Goal: Information Seeking & Learning: Check status

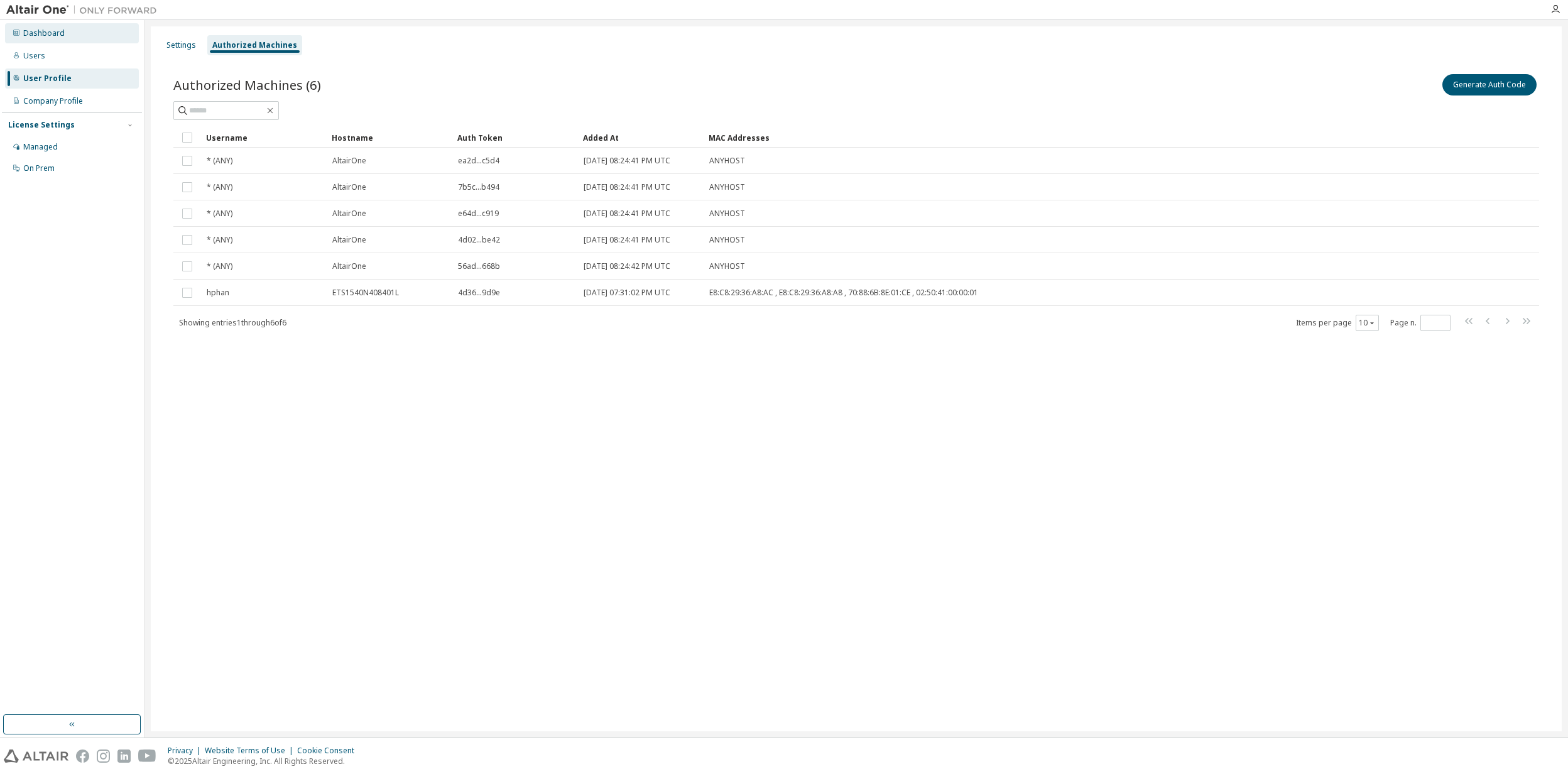
drag, startPoint x: 49, startPoint y: 36, endPoint x: 53, endPoint y: 41, distance: 6.4
click at [51, 36] on div "Dashboard" at bounding box center [43, 33] width 41 height 10
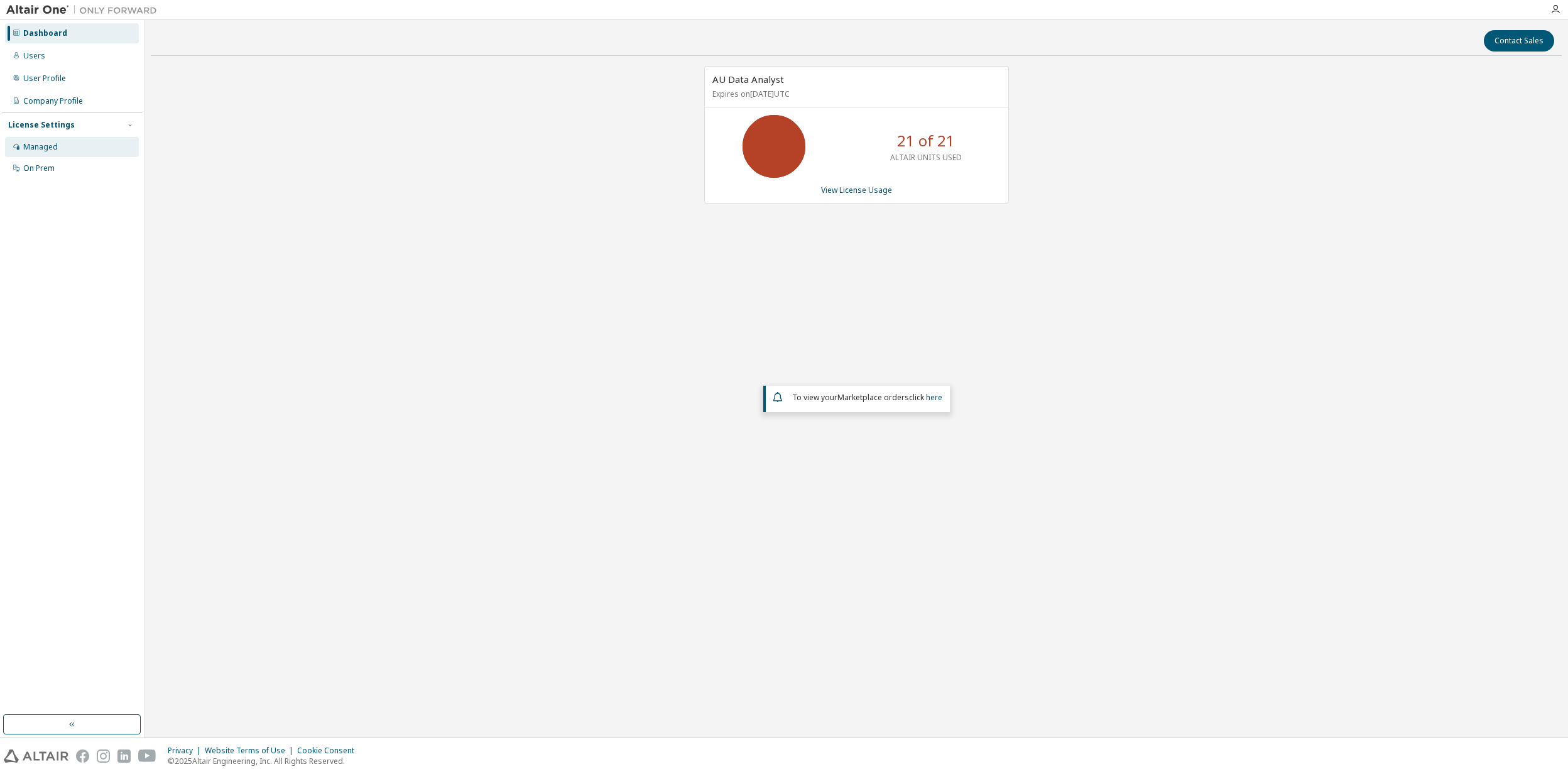
click at [34, 146] on div "Managed" at bounding box center [40, 147] width 34 height 10
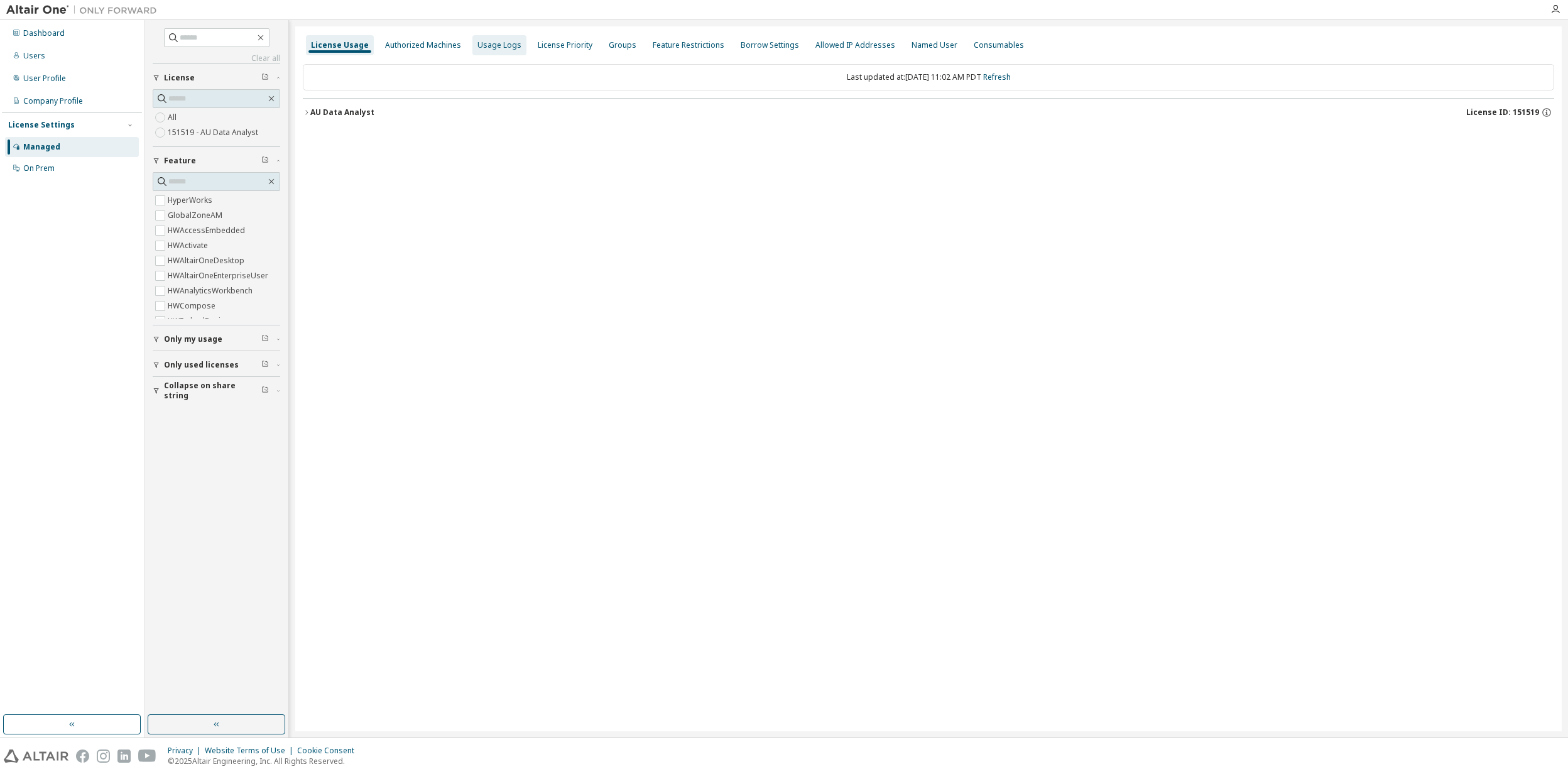
click at [491, 51] on div "Usage Logs" at bounding box center [499, 45] width 54 height 20
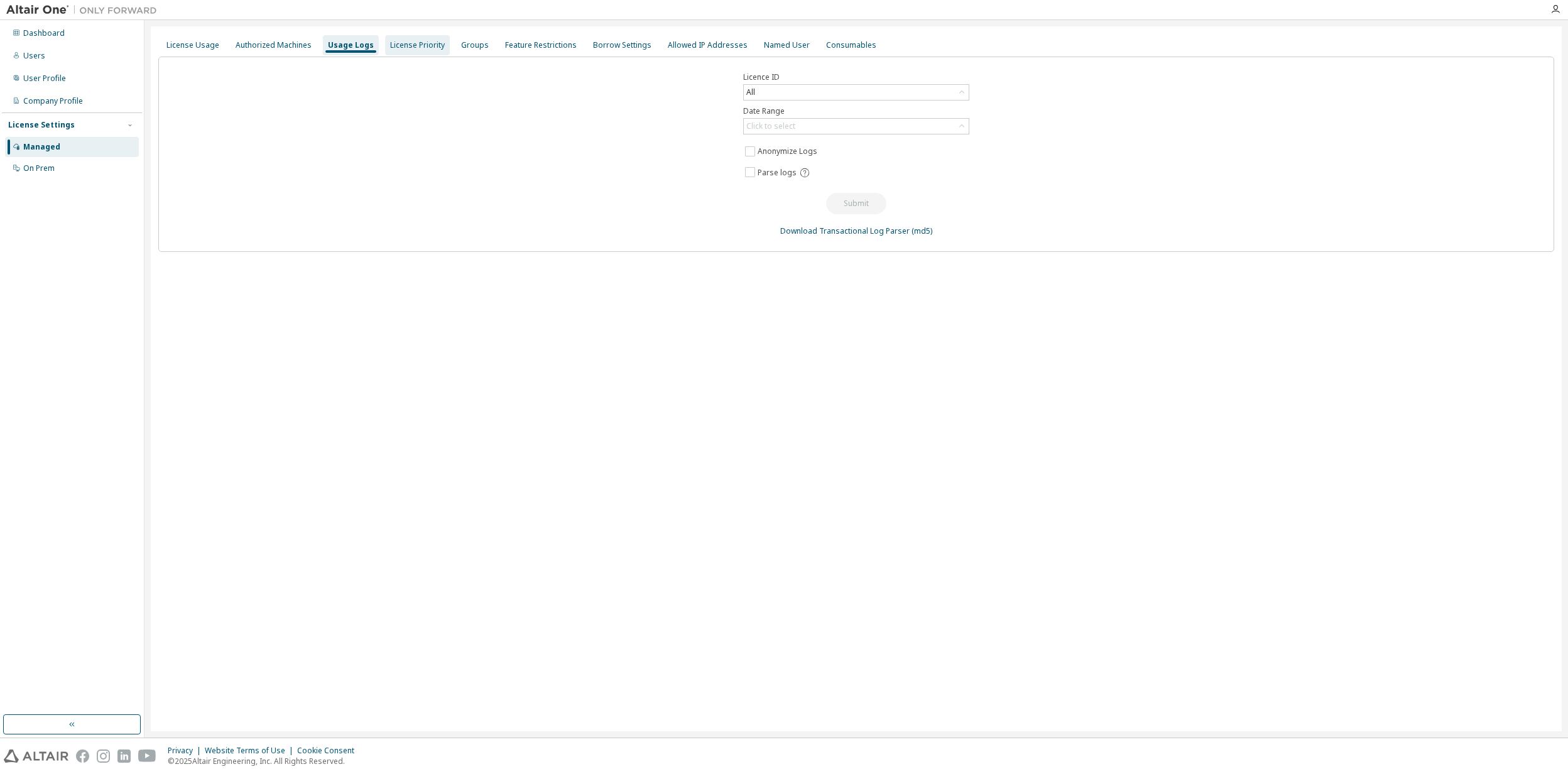
click at [415, 49] on div "License Priority" at bounding box center [417, 45] width 54 height 10
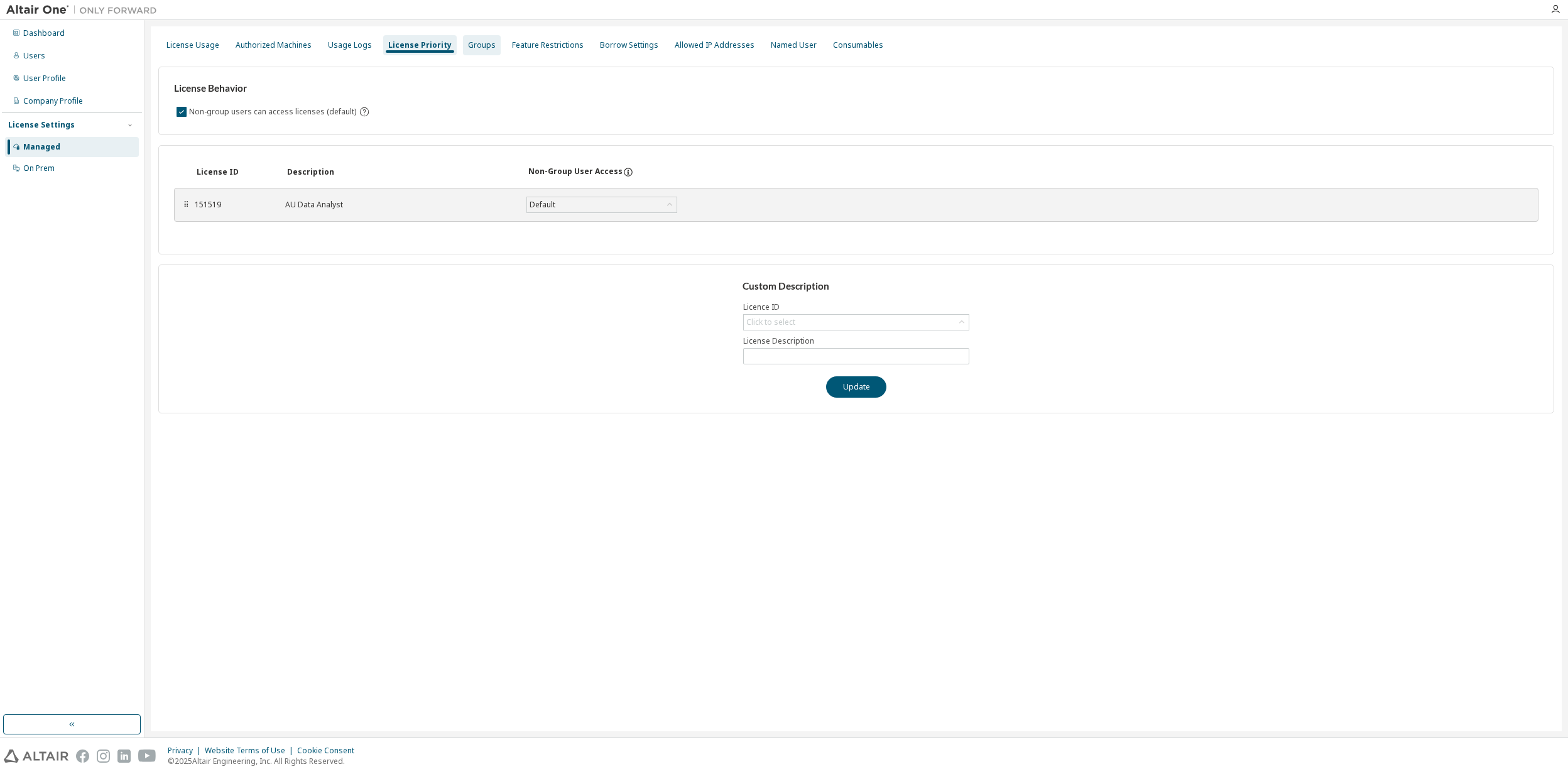
click at [468, 43] on div "Groups" at bounding box center [481, 45] width 28 height 10
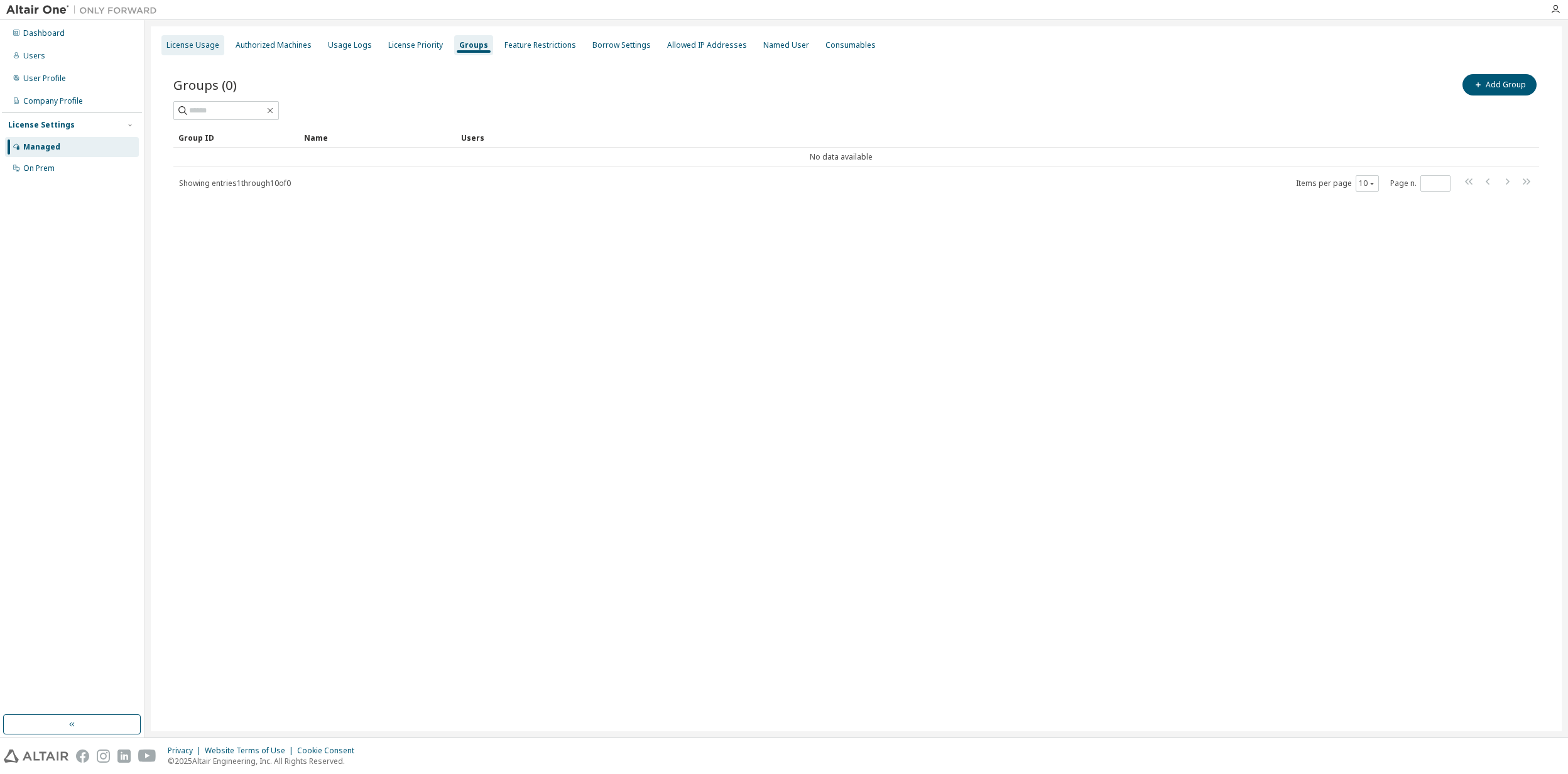
click at [191, 47] on div "License Usage" at bounding box center [192, 45] width 53 height 10
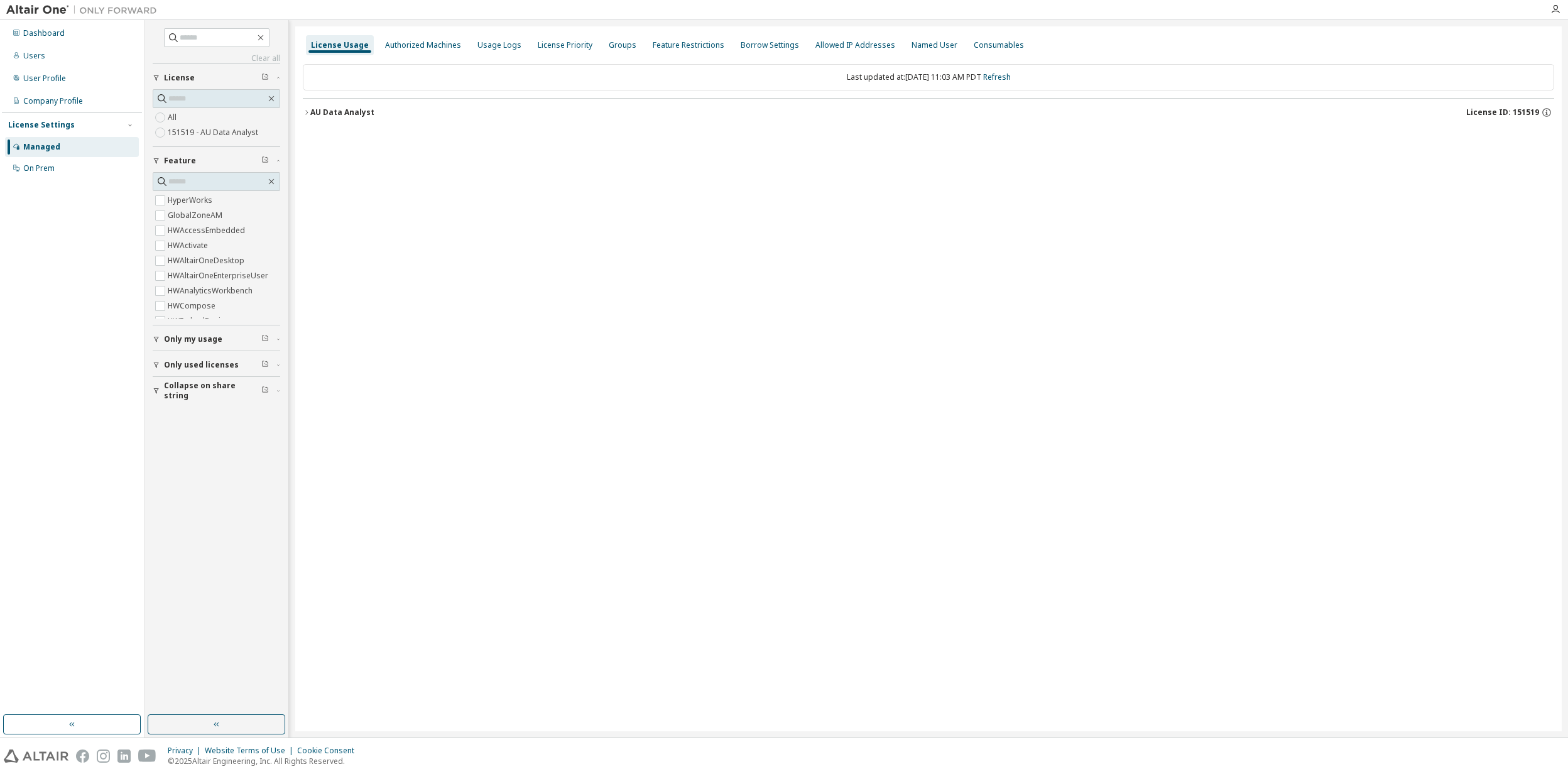
click at [307, 115] on icon "button" at bounding box center [307, 113] width 8 height 8
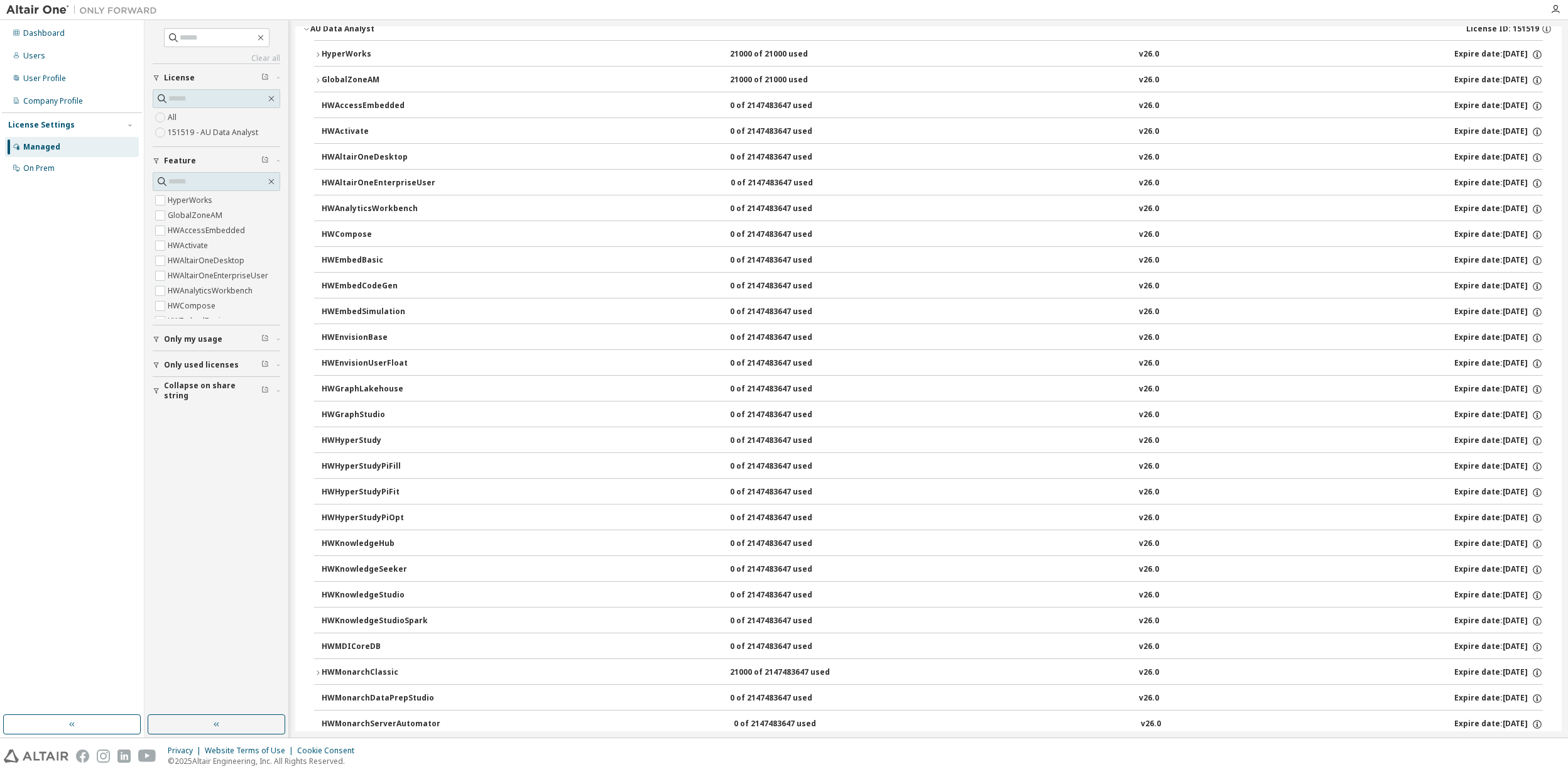
scroll to position [335, 0]
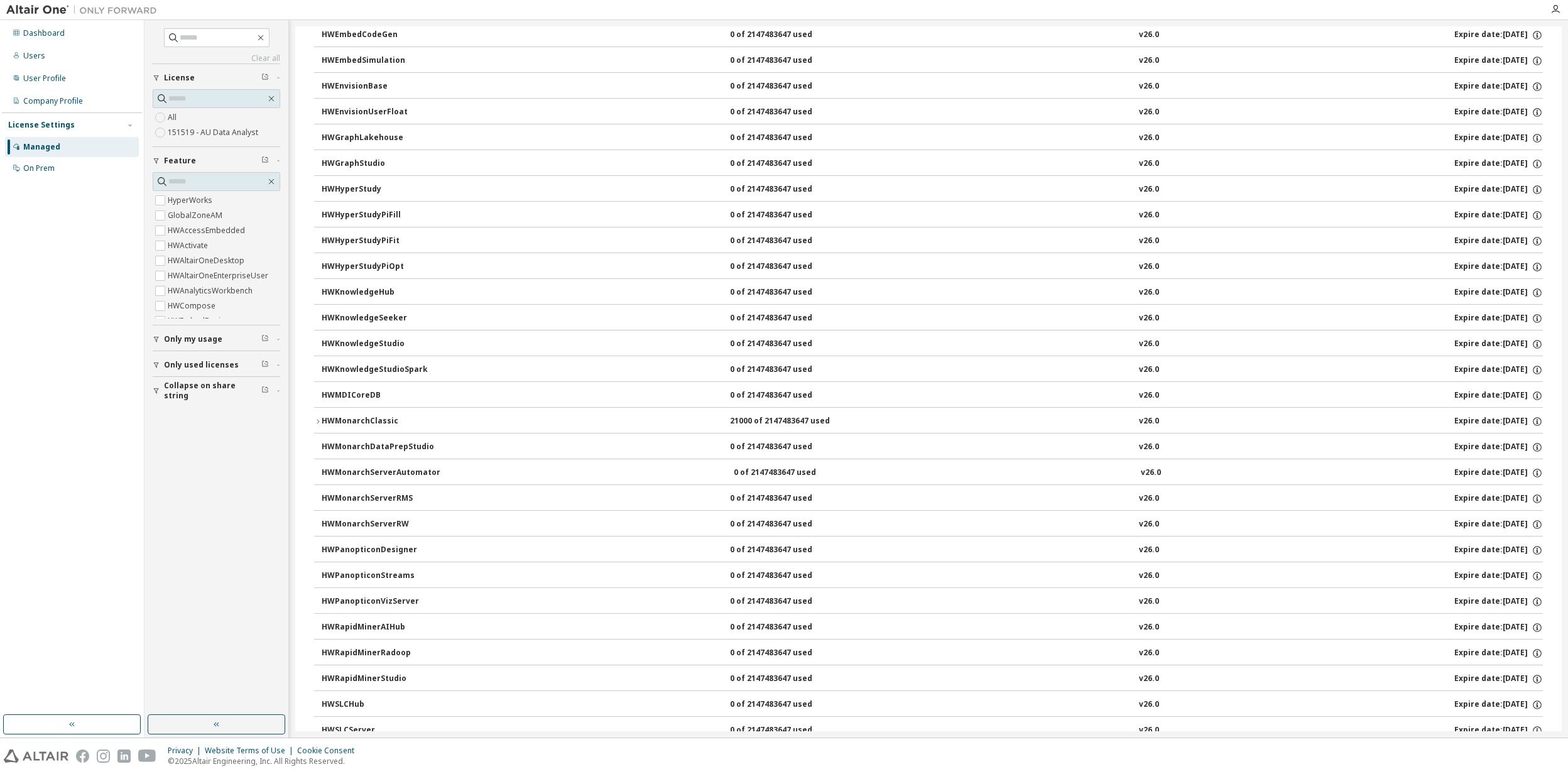
click at [319, 425] on icon "button" at bounding box center [318, 422] width 8 height 8
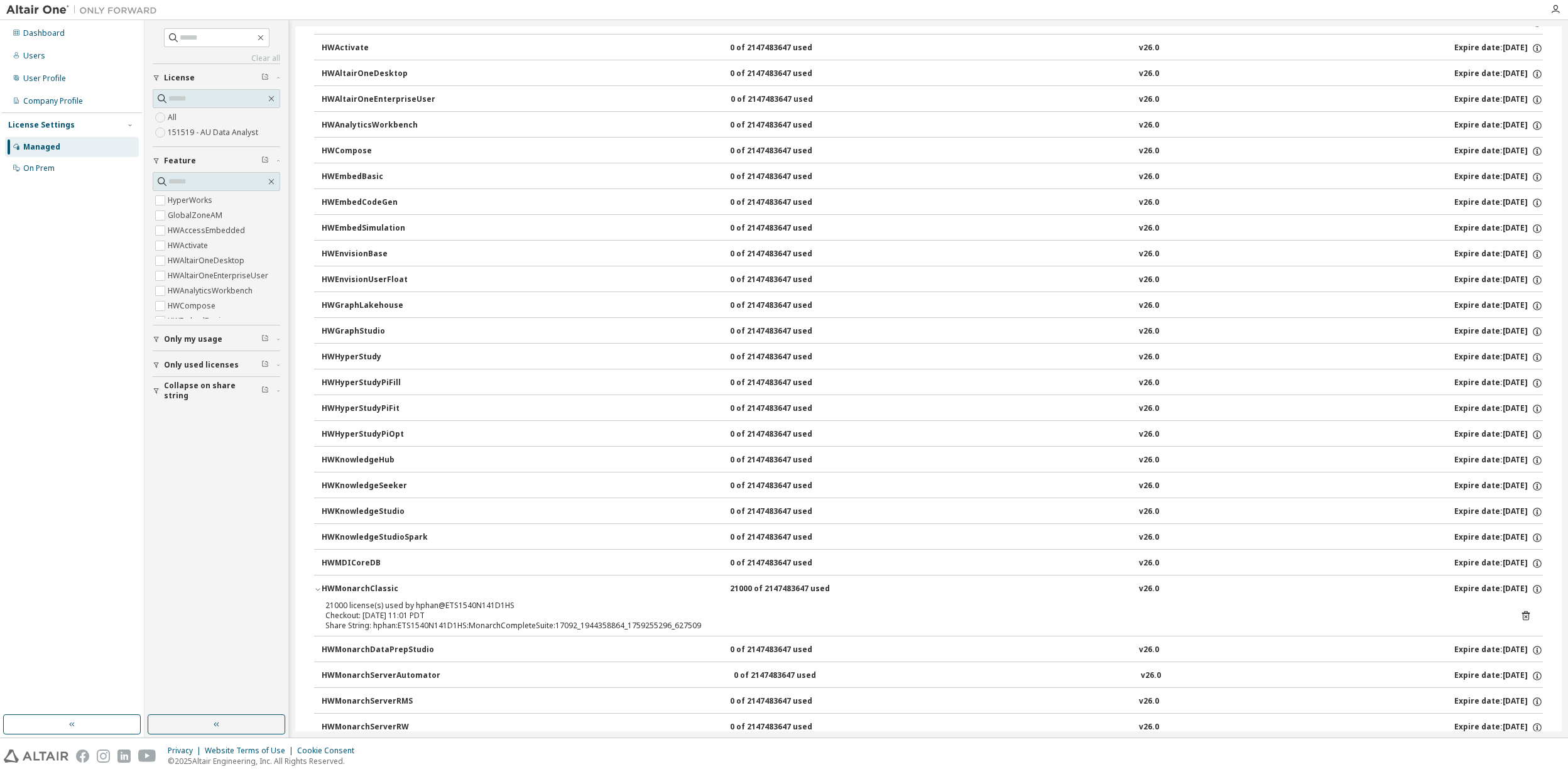
scroll to position [84, 0]
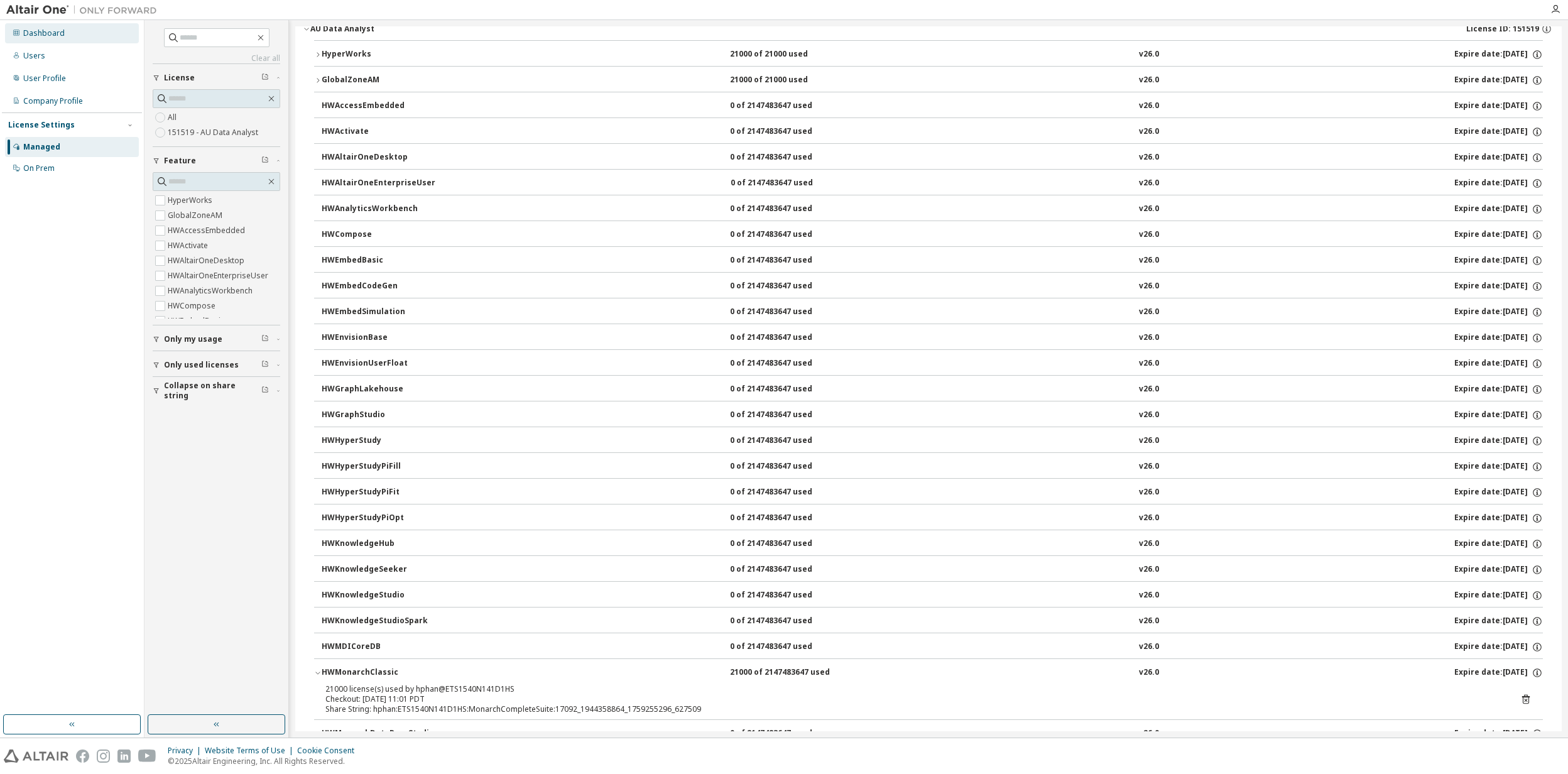
click at [39, 36] on div "Dashboard" at bounding box center [43, 33] width 41 height 10
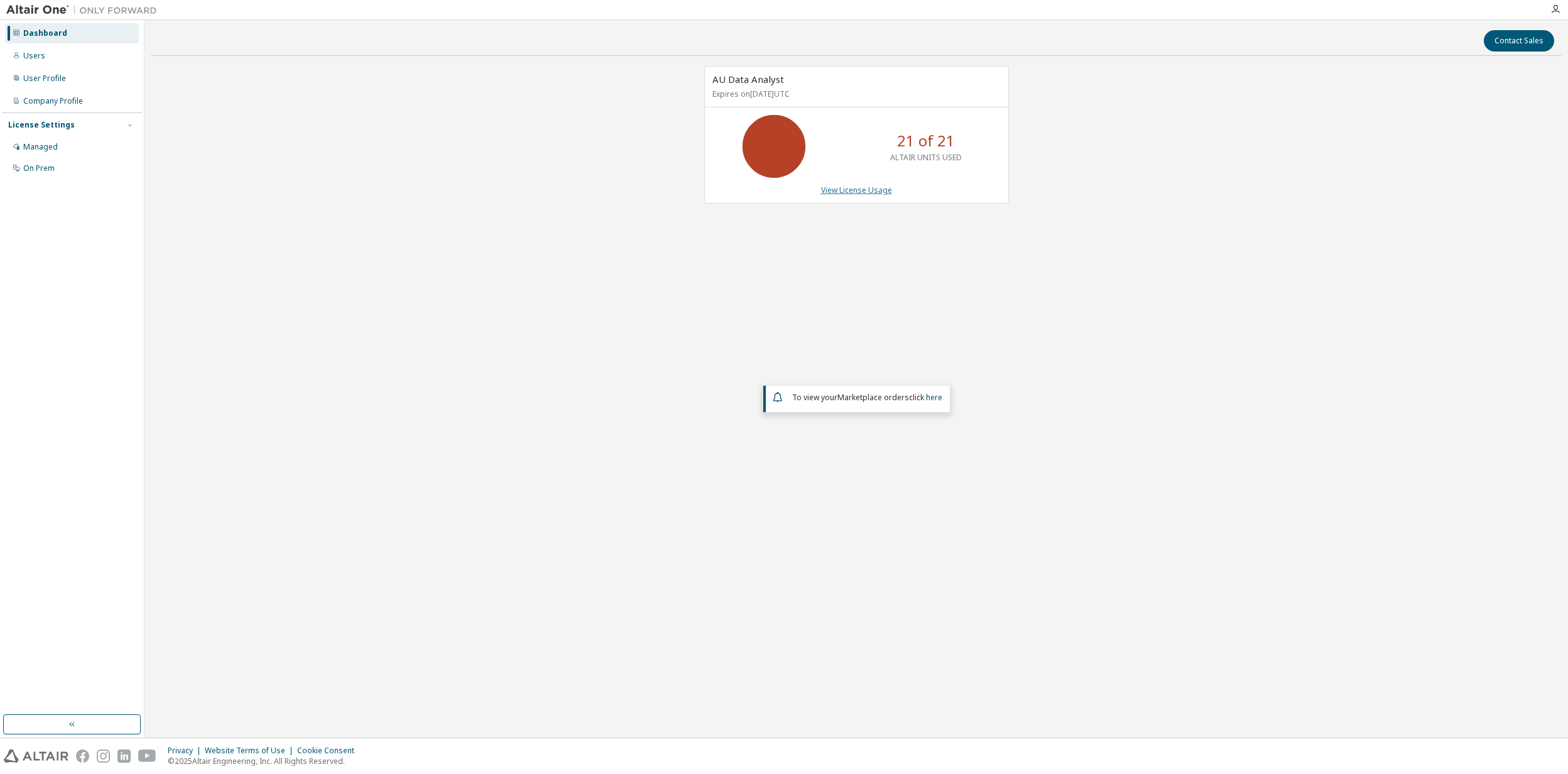
click at [844, 191] on link "View License Usage" at bounding box center [857, 189] width 71 height 10
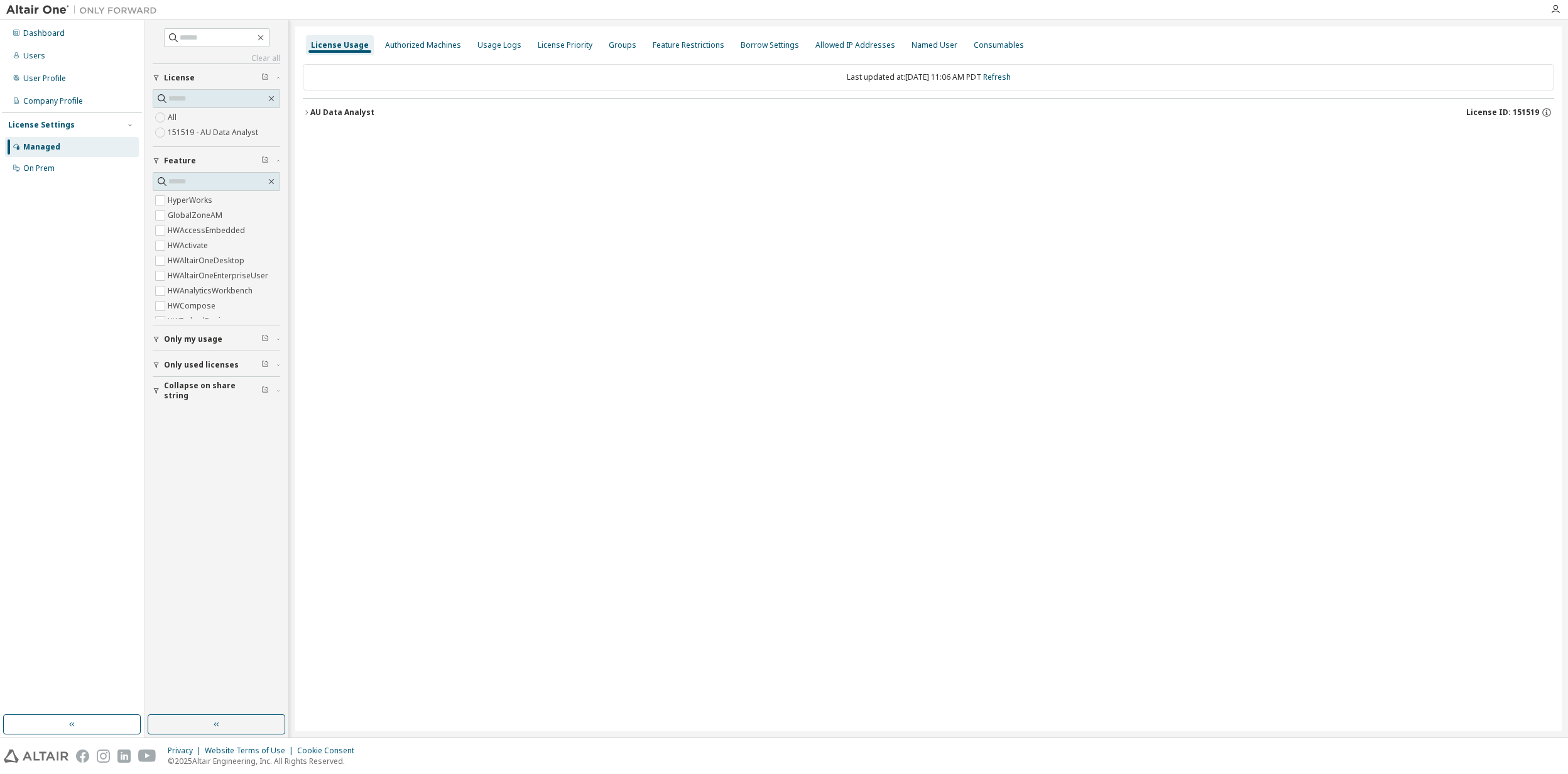
drag, startPoint x: 309, startPoint y: 114, endPoint x: 302, endPoint y: 120, distance: 9.2
click at [307, 115] on icon "button" at bounding box center [307, 113] width 8 height 8
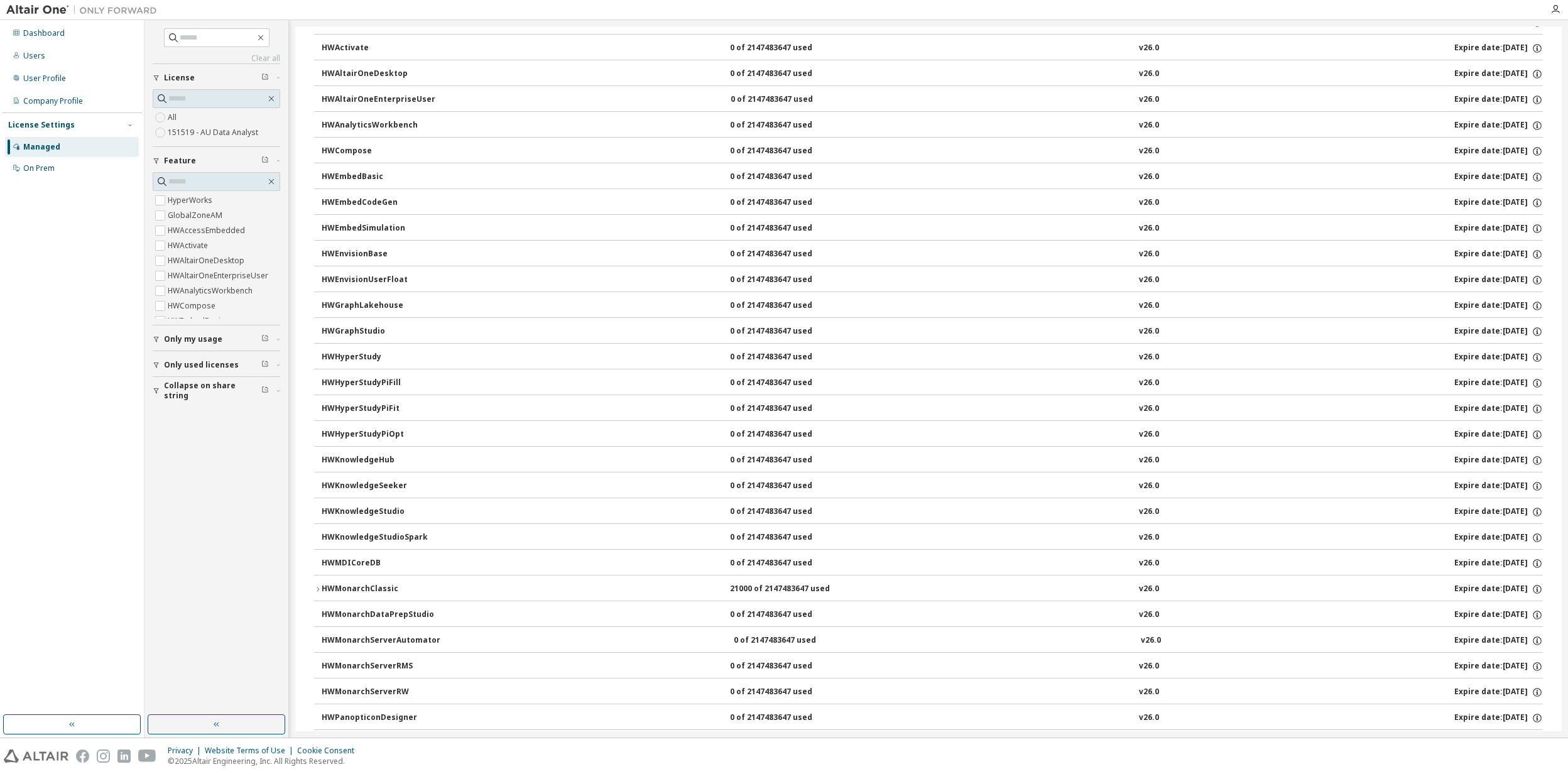
scroll to position [251, 0]
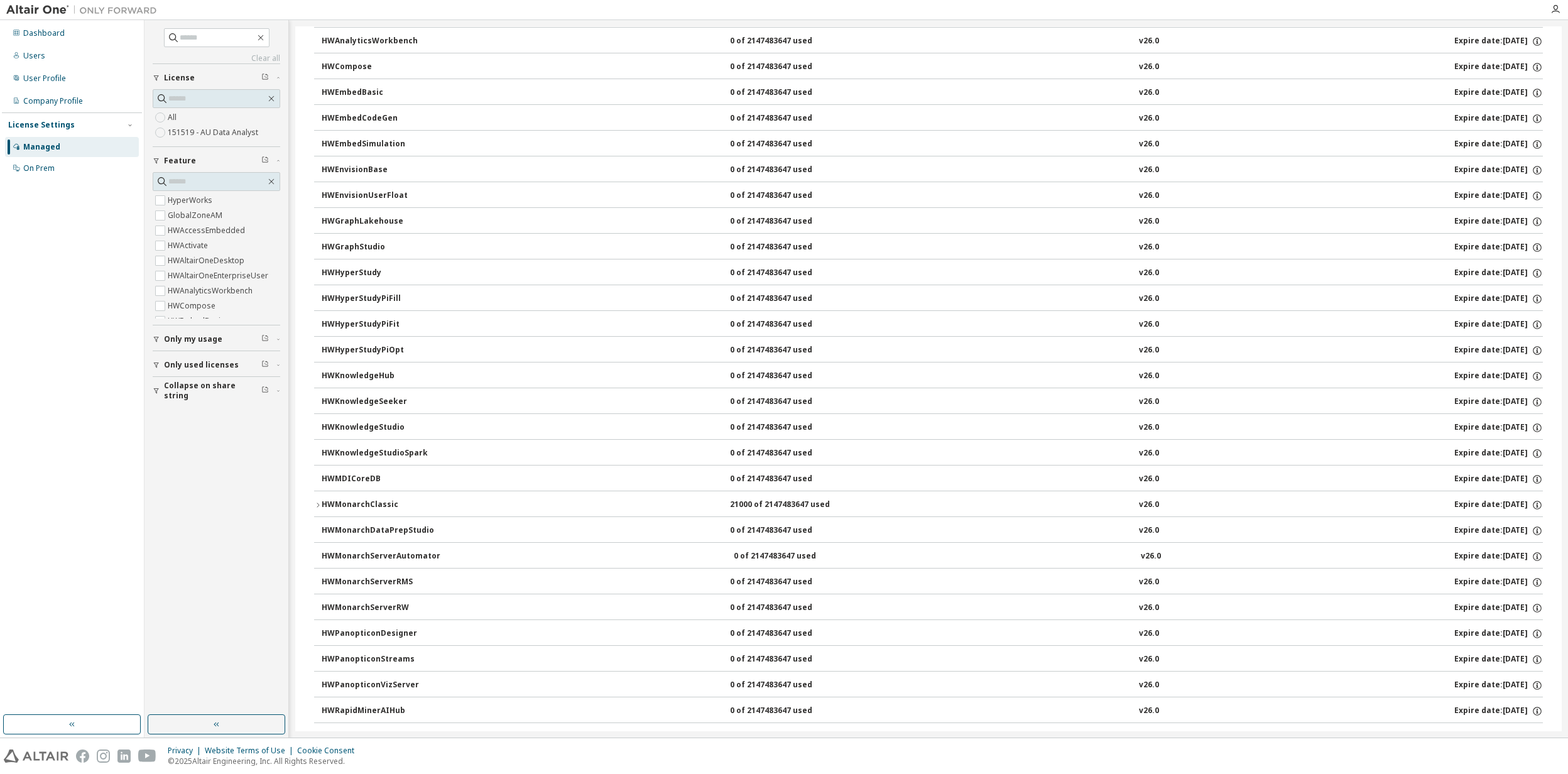
click at [313, 513] on div "HyperWorks 21000 of 21000 used v26.0 Expire date: [DATE] GlobalZoneAM 21000 of …" at bounding box center [928, 453] width 1252 height 1163
click at [319, 509] on icon "button" at bounding box center [318, 505] width 8 height 8
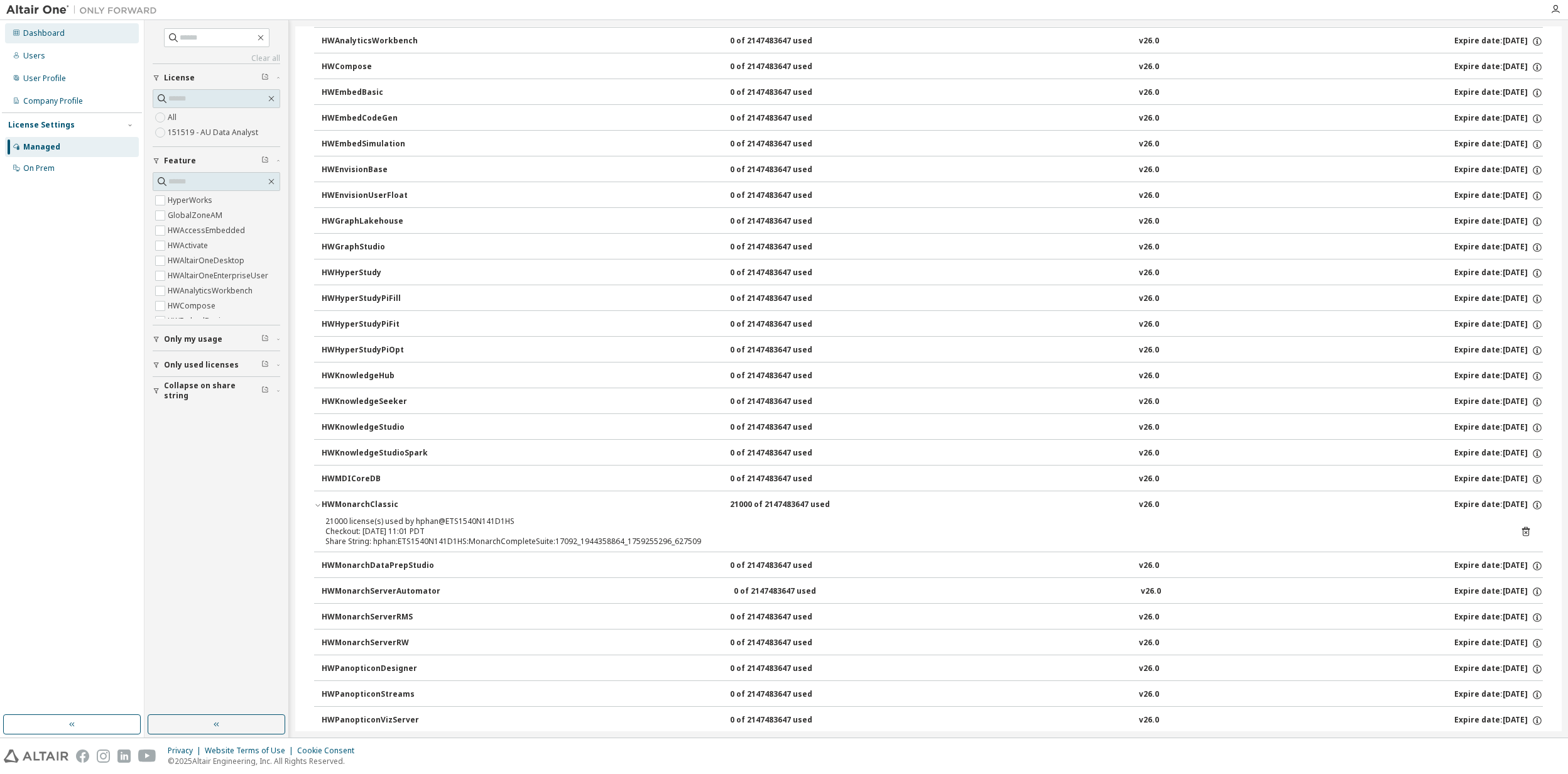
click at [46, 29] on div "Dashboard" at bounding box center [43, 33] width 41 height 10
